Goal: Information Seeking & Learning: Learn about a topic

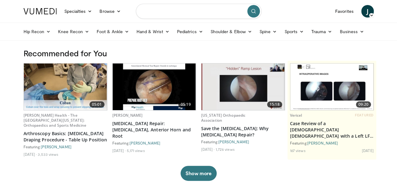
click at [160, 13] on input "Search topics, interventions" at bounding box center [198, 11] width 125 height 15
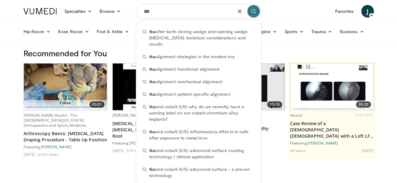
type input "***"
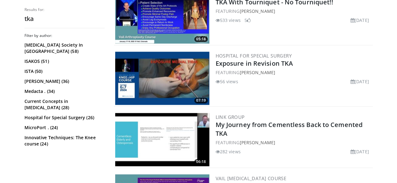
scroll to position [389, 0]
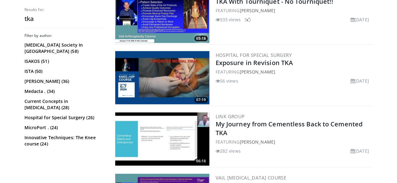
click at [171, 87] on img at bounding box center [162, 77] width 94 height 53
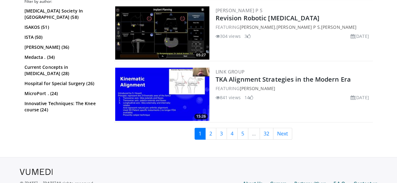
scroll to position [1624, 0]
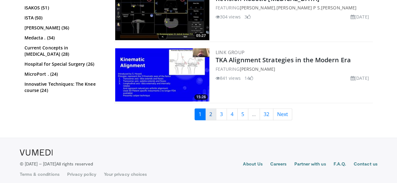
click at [215, 112] on link "2" at bounding box center [210, 114] width 11 height 12
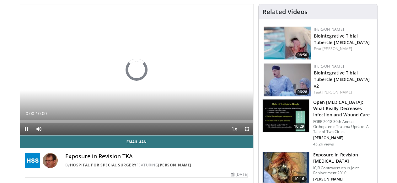
scroll to position [43, 0]
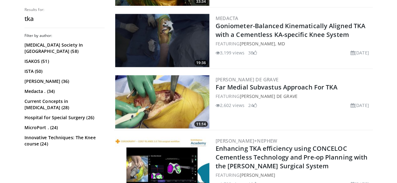
scroll to position [610, 0]
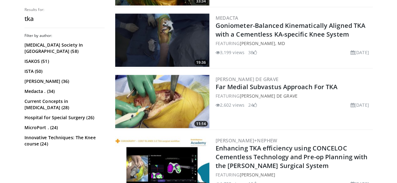
click at [156, 109] on img at bounding box center [162, 101] width 94 height 53
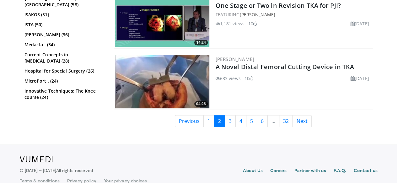
scroll to position [1368, 0]
click at [160, 87] on img at bounding box center [162, 81] width 94 height 53
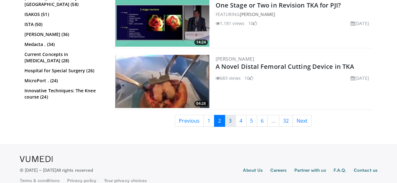
click at [235, 121] on link "3" at bounding box center [230, 121] width 11 height 12
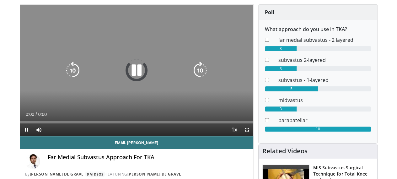
scroll to position [45, 0]
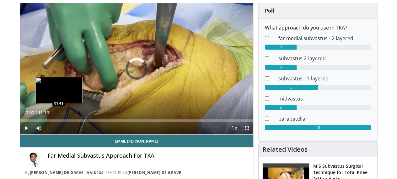
click at [43, 122] on div "Loaded : 2.97% 00:00 01:43" at bounding box center [136, 119] width 233 height 6
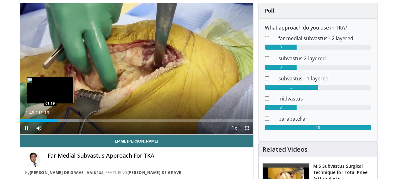
click at [34, 122] on div "Loaded : 25.21% 01:49 01:19" at bounding box center [136, 119] width 233 height 6
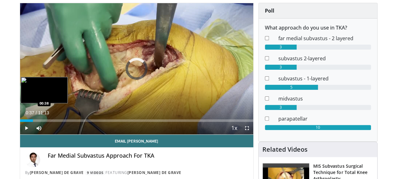
click at [20, 122] on div "Loaded : 0.00% 00:37 00:38" at bounding box center [136, 119] width 233 height 6
click at [20, 122] on div "Loaded : 14.82% 00:40 00:14" at bounding box center [136, 119] width 233 height 6
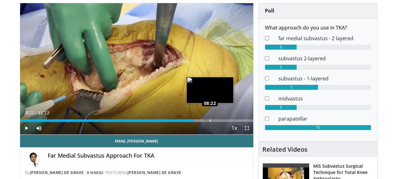
click at [194, 122] on div "Loaded : 78.61% 08:22 08:22" at bounding box center [136, 119] width 233 height 6
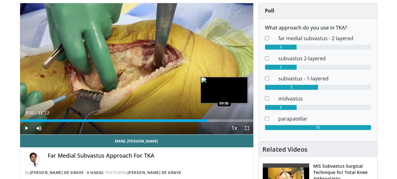
click at [208, 122] on div "Loaded : 84.55% 09:00 09:00" at bounding box center [136, 119] width 233 height 6
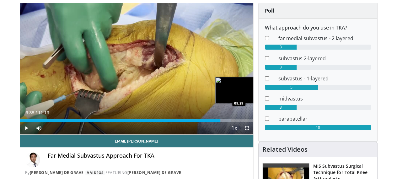
click at [222, 122] on div "Loaded : 90.48% 09:38 09:39" at bounding box center [136, 119] width 233 height 6
click at [239, 122] on div "Loaded : 96.41% 10:23 10:23" at bounding box center [136, 119] width 233 height 6
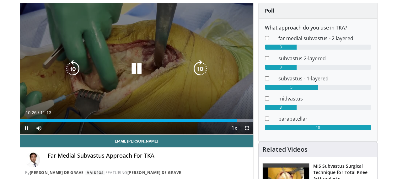
scroll to position [0, 0]
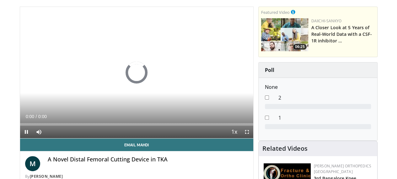
scroll to position [42, 0]
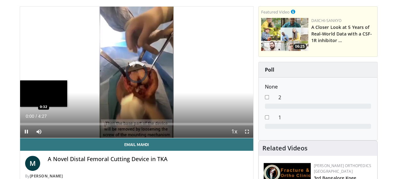
click at [35, 125] on div "Loaded : 0.00% 0:00 0:32" at bounding box center [136, 122] width 233 height 6
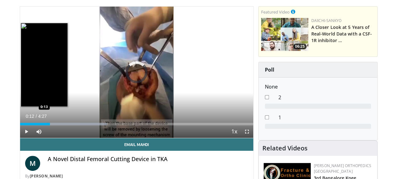
click at [20, 125] on div "Loaded : 37.29% 0:12 0:13" at bounding box center [136, 122] width 233 height 6
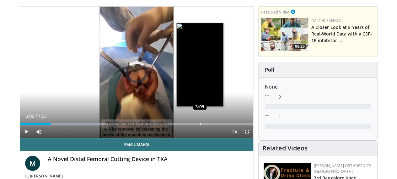
click at [184, 125] on div "Loaded : 37.29% 0:35 3:09" at bounding box center [136, 122] width 233 height 6
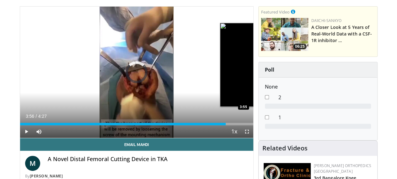
click at [228, 125] on div "Loaded : 0.00% 3:56 3:55" at bounding box center [136, 122] width 233 height 6
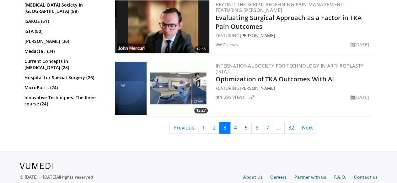
scroll to position [1553, 0]
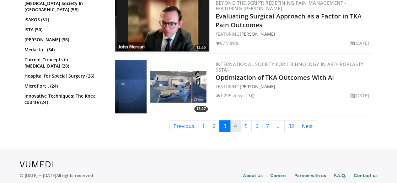
click at [239, 120] on link "4" at bounding box center [235, 126] width 11 height 12
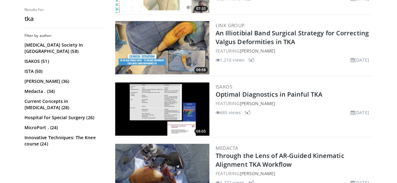
scroll to position [664, 0]
